Goal: Check status: Check status

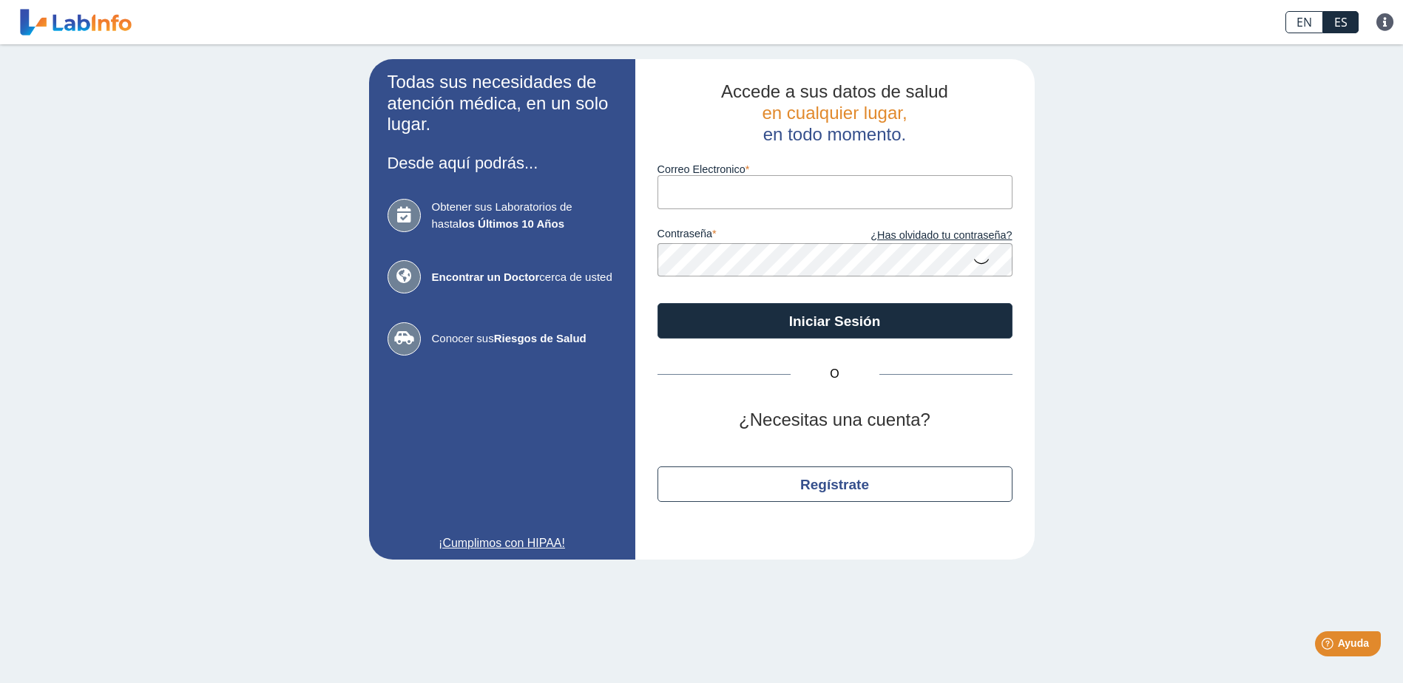
click at [725, 197] on input "Correo Electronico" at bounding box center [834, 191] width 355 height 33
type input "[EMAIL_ADDRESS][DOMAIN_NAME]"
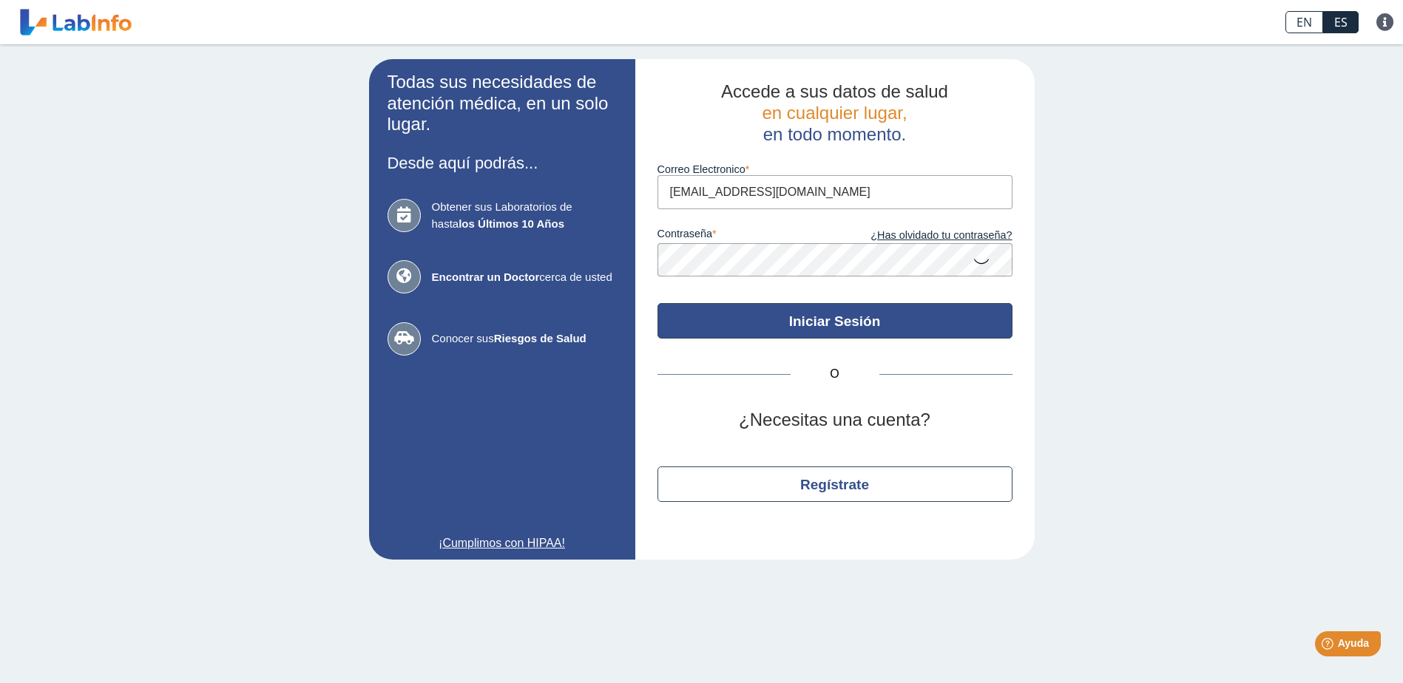
click at [824, 317] on button "Iniciar Sesión" at bounding box center [834, 320] width 355 height 35
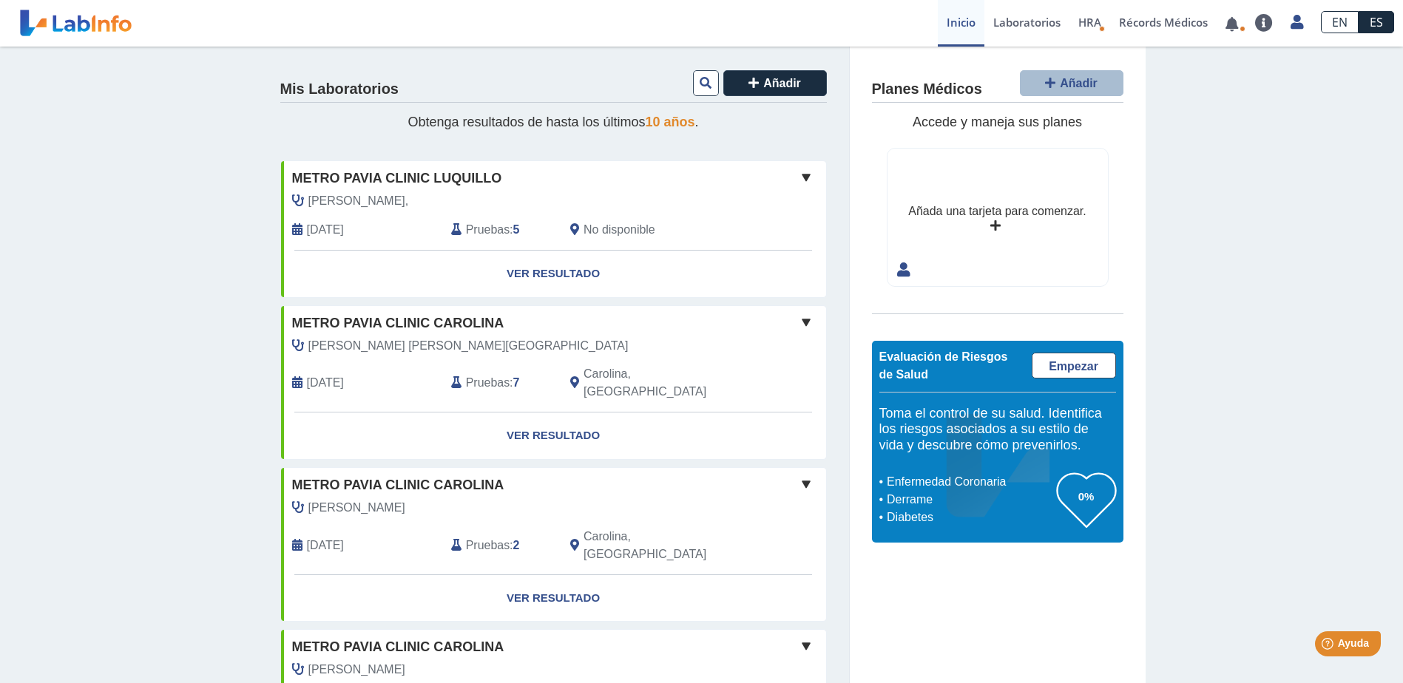
click at [493, 229] on span "Pruebas" at bounding box center [488, 230] width 44 height 18
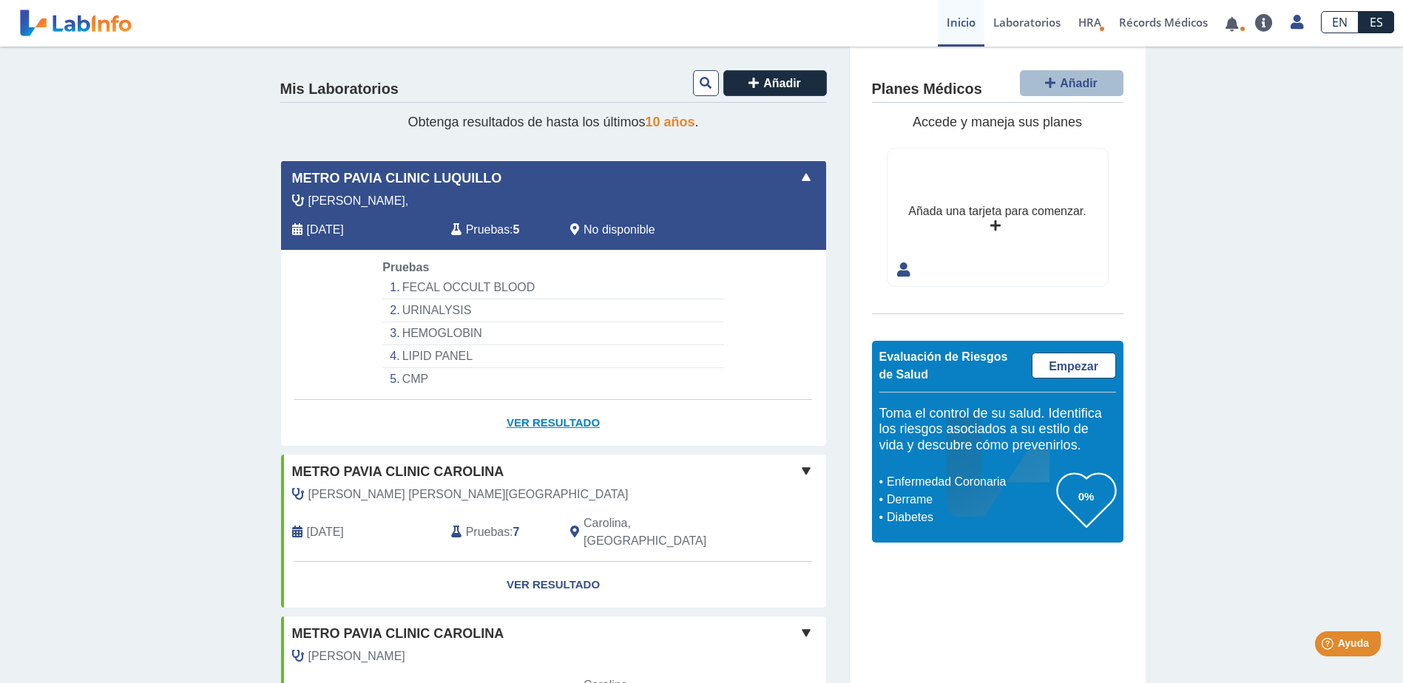
click at [554, 423] on link "Ver Resultado" at bounding box center [553, 423] width 545 height 47
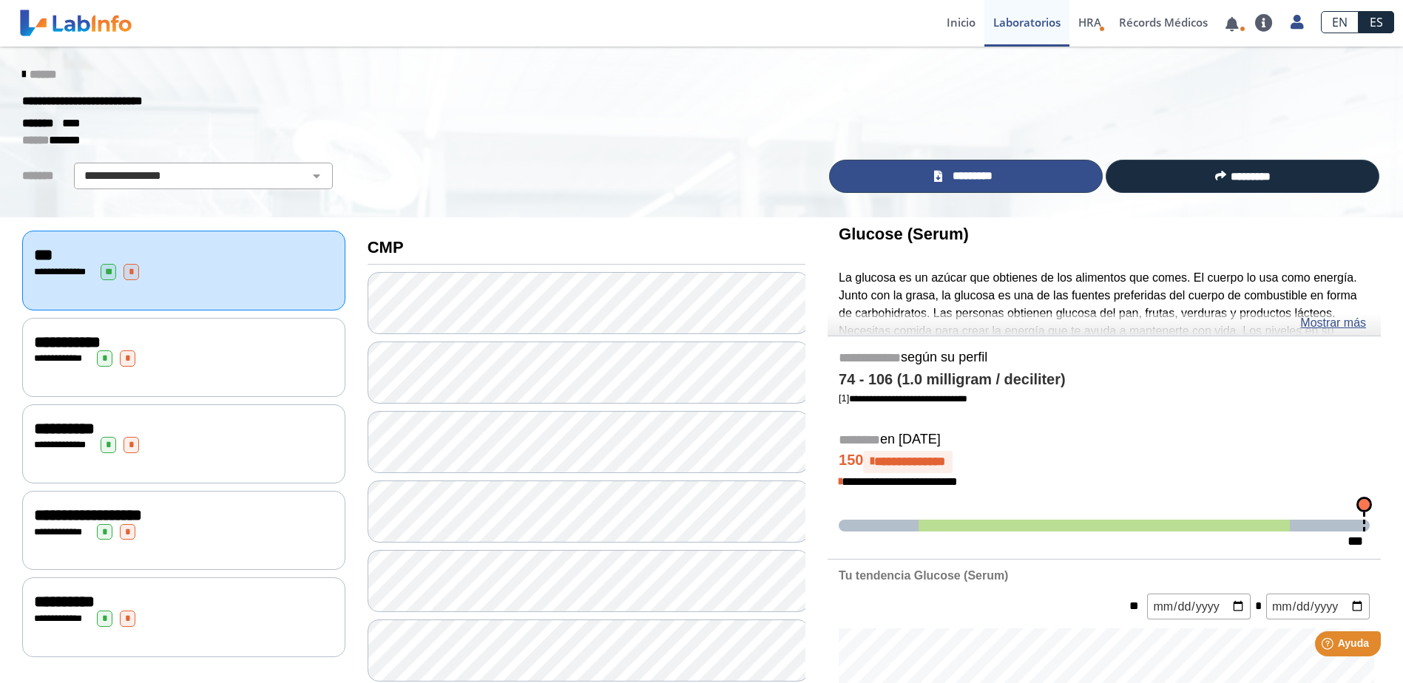
click at [962, 177] on span "*********" at bounding box center [972, 176] width 51 height 17
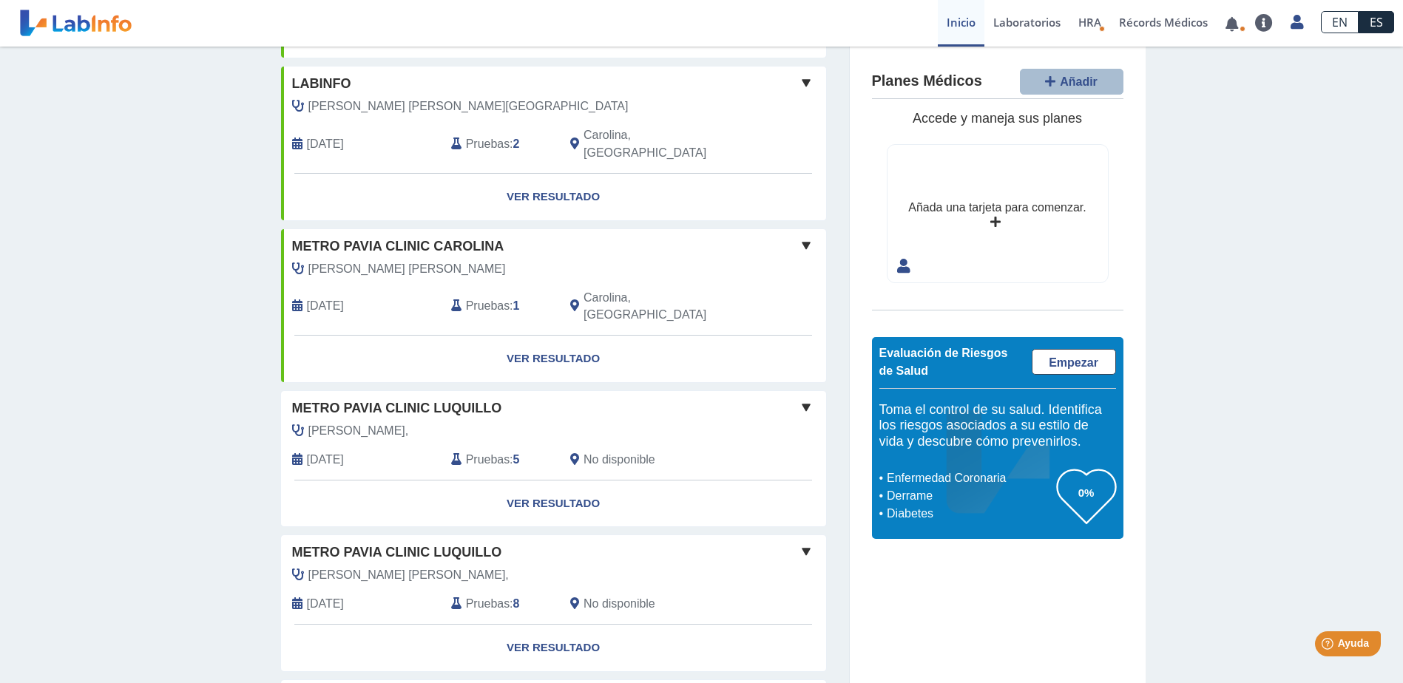
scroll to position [1003, 0]
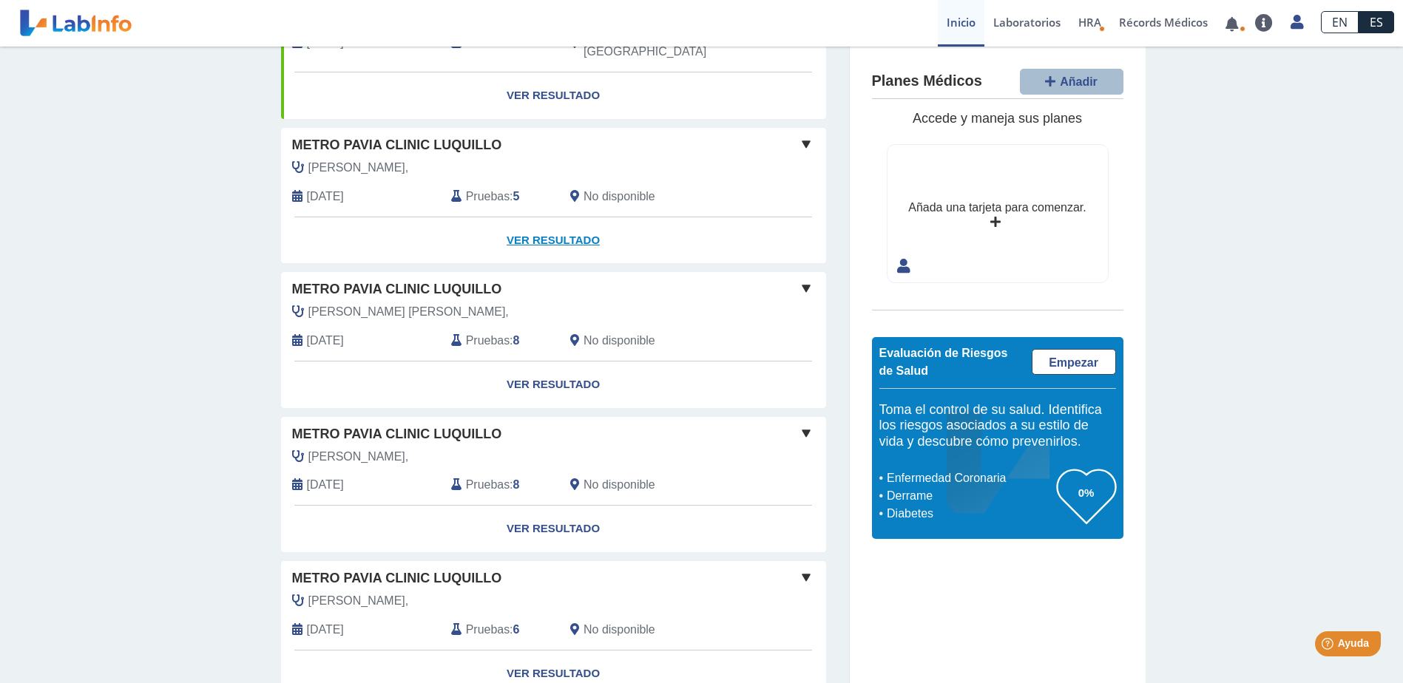
click at [515, 217] on link "Ver Resultado" at bounding box center [553, 240] width 545 height 47
click at [490, 188] on span "Pruebas" at bounding box center [488, 197] width 44 height 18
